Goal: Information Seeking & Learning: Learn about a topic

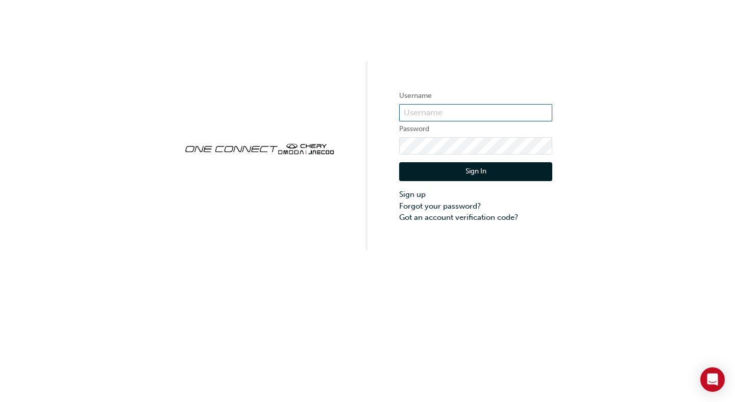
click at [499, 115] on input "text" at bounding box center [475, 112] width 153 height 17
type input "one00553"
click at [549, 174] on button "Sign In" at bounding box center [475, 171] width 153 height 19
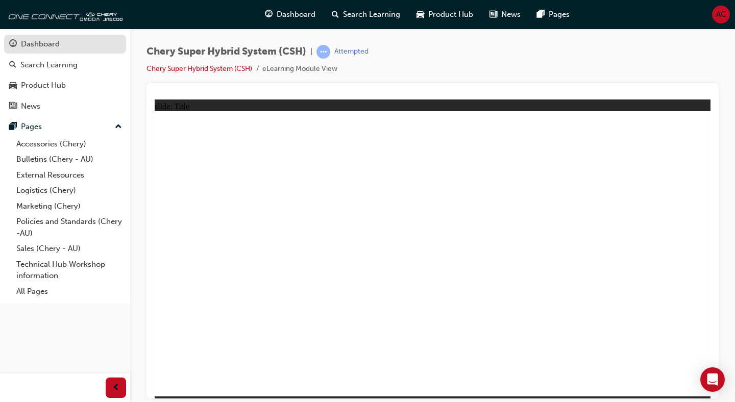
click at [44, 39] on div "Dashboard" at bounding box center [40, 44] width 39 height 12
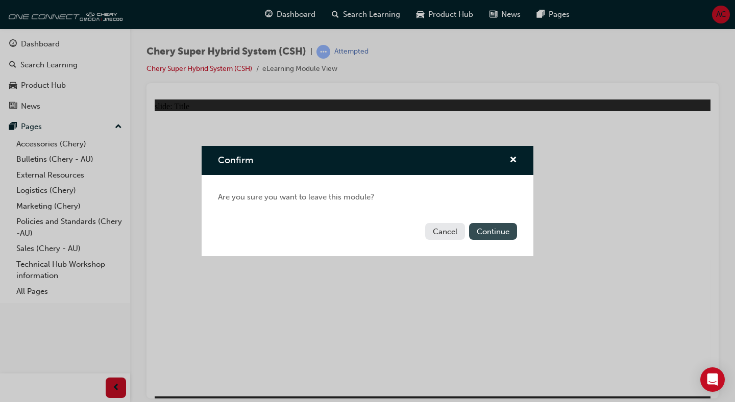
click at [486, 239] on button "Continue" at bounding box center [493, 231] width 48 height 17
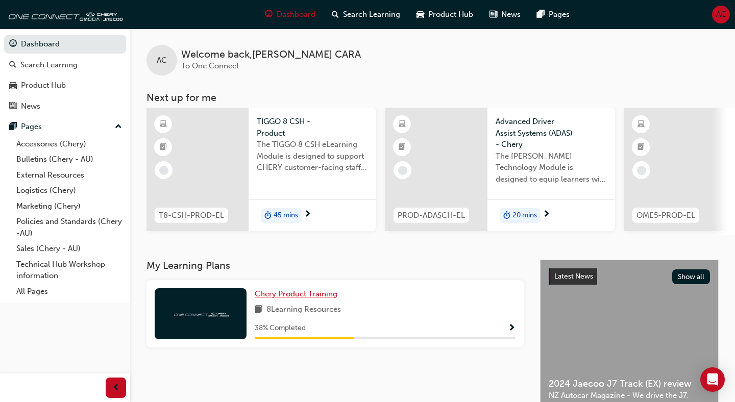
click at [316, 298] on span "Chery Product Training" at bounding box center [296, 293] width 83 height 9
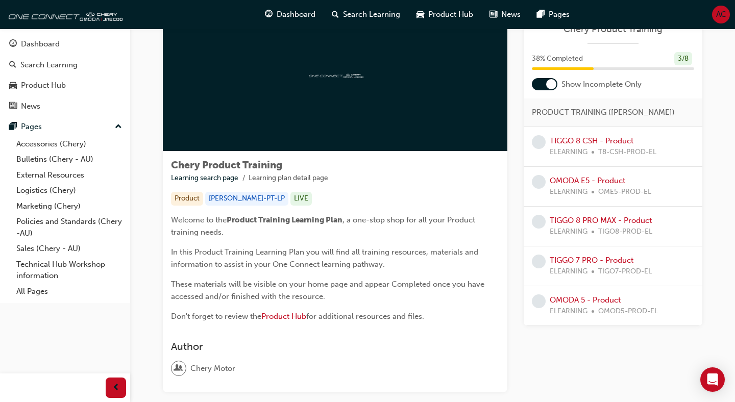
scroll to position [69, 0]
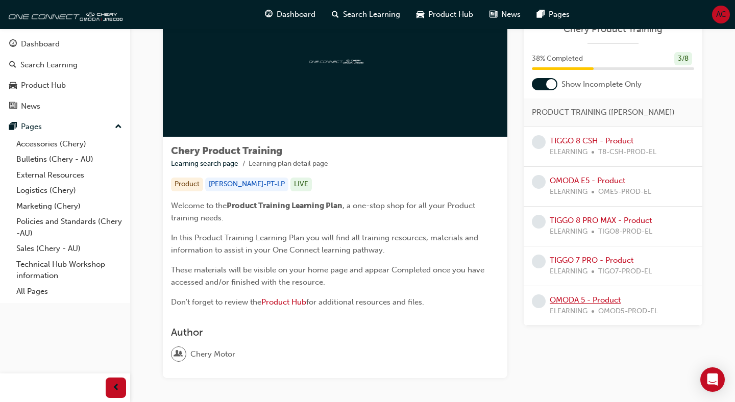
click at [590, 301] on link "OMODA 5 - Product" at bounding box center [584, 299] width 71 height 9
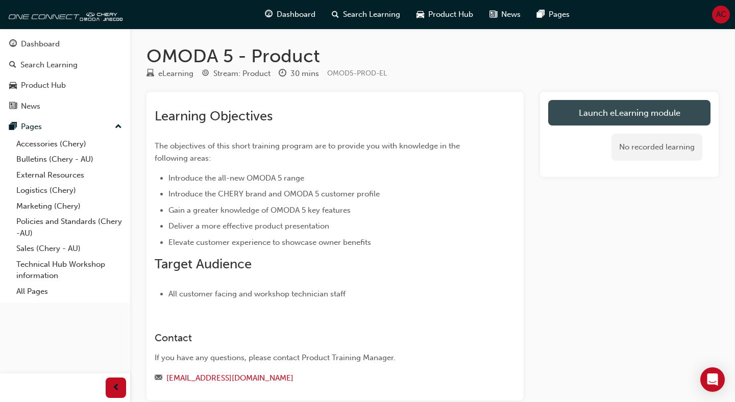
click at [588, 111] on link "Launch eLearning module" at bounding box center [629, 113] width 162 height 26
